Goal: Task Accomplishment & Management: Use online tool/utility

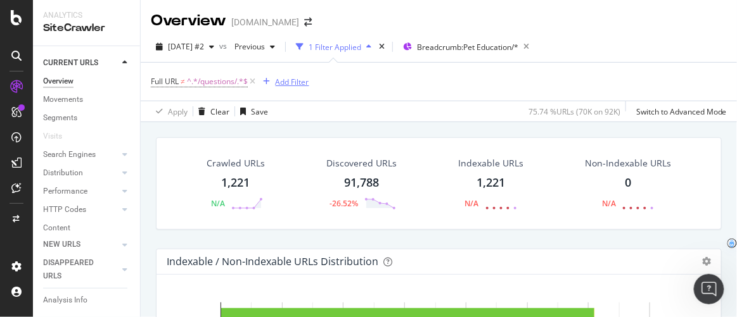
click at [282, 79] on div "Add Filter" at bounding box center [293, 82] width 34 height 11
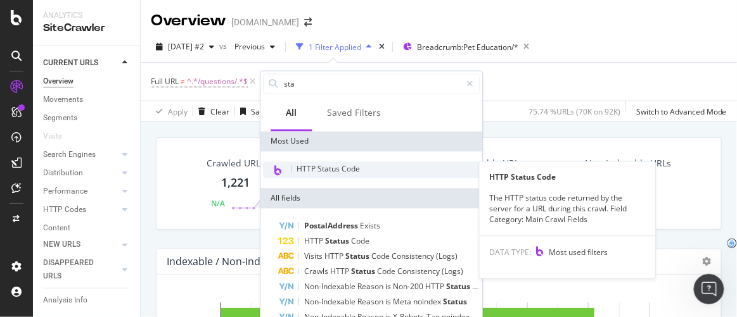
type input "sta"
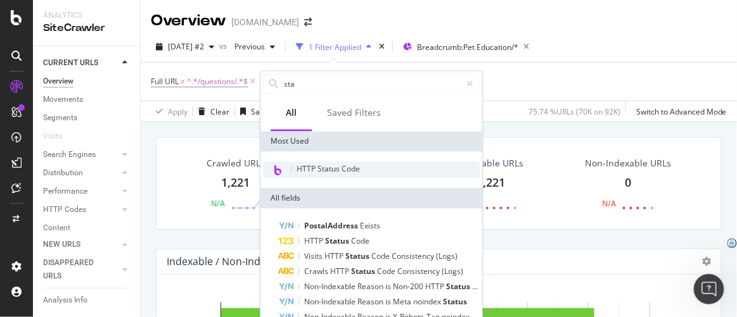
click at [314, 167] on span "HTTP Status Code" at bounding box center [327, 169] width 63 height 11
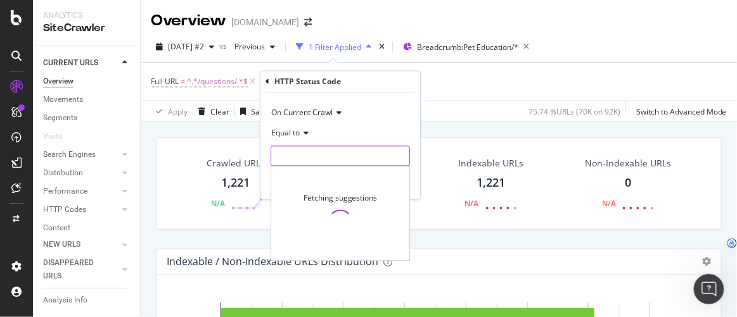
click at [301, 151] on input "number" at bounding box center [339, 156] width 139 height 20
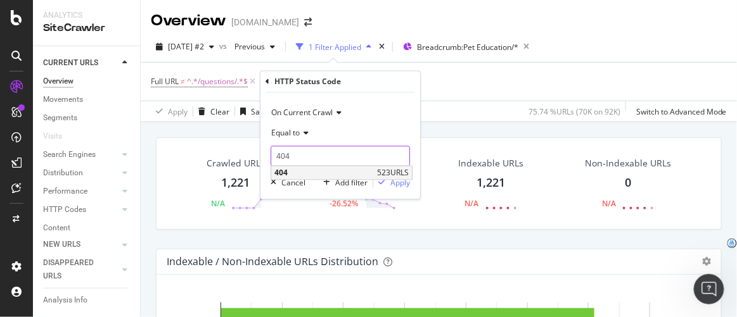
type input "404"
click at [333, 174] on span "404" at bounding box center [323, 173] width 99 height 11
click at [393, 186] on div "Apply" at bounding box center [400, 182] width 20 height 11
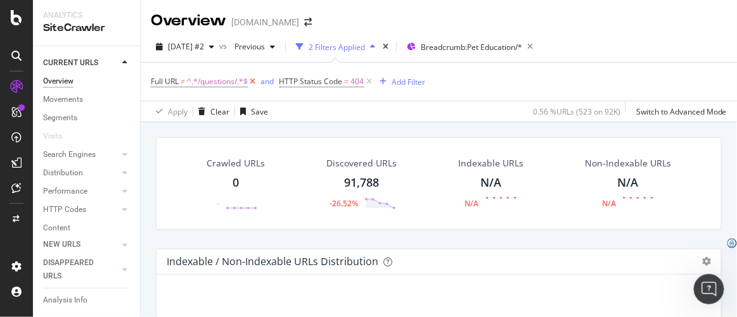
click at [252, 83] on icon at bounding box center [253, 81] width 11 height 13
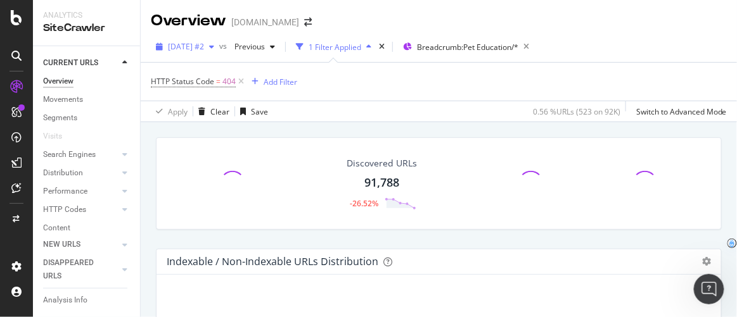
click at [204, 44] on span "[DATE] #2" at bounding box center [186, 46] width 36 height 11
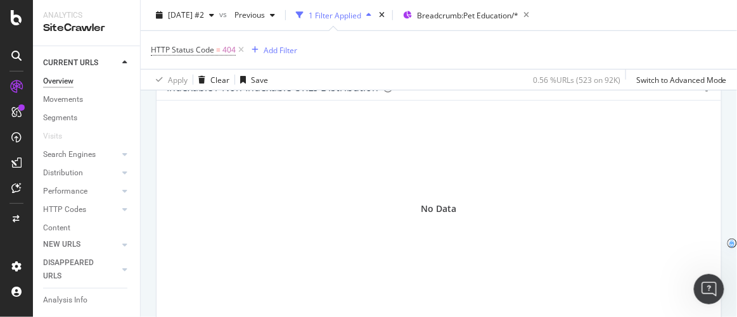
scroll to position [149, 0]
